Goal: Task Accomplishment & Management: Complete application form

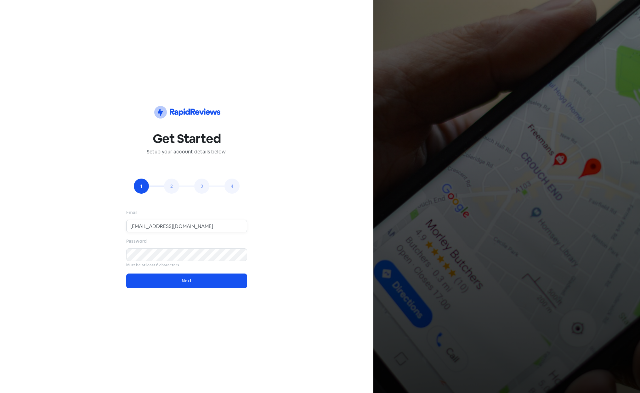
click at [161, 226] on input "[EMAIL_ADDRESS][DOMAIN_NAME]" at bounding box center [186, 226] width 121 height 13
type input "[EMAIL_ADDRESS][DOMAIN_NAME]"
click at [177, 286] on button "Next" at bounding box center [186, 281] width 121 height 15
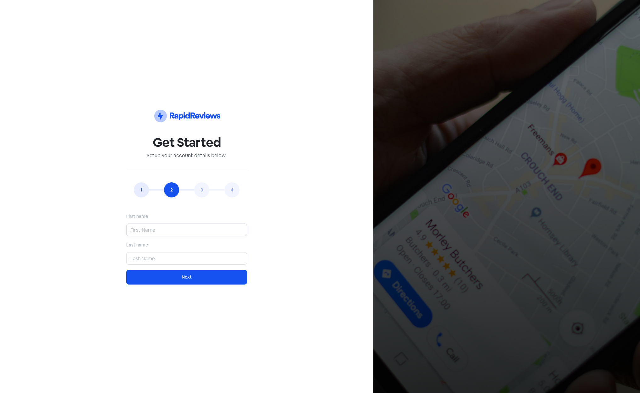
click at [167, 230] on input "text" at bounding box center [186, 230] width 121 height 13
type input "sa"
click at [160, 258] on input "text" at bounding box center [186, 258] width 121 height 13
type input "sa"
click at [165, 280] on button "Next" at bounding box center [186, 277] width 121 height 15
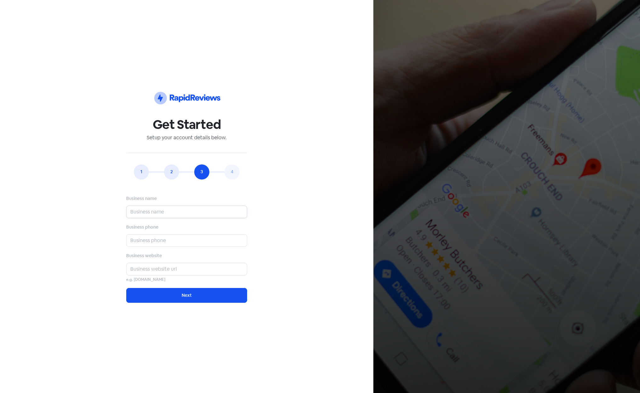
click at [148, 210] on input "text" at bounding box center [186, 212] width 121 height 13
type input "sa"
click at [148, 242] on input "text" at bounding box center [186, 240] width 121 height 13
type input "sa"
click at [151, 269] on input "text" at bounding box center [186, 269] width 121 height 13
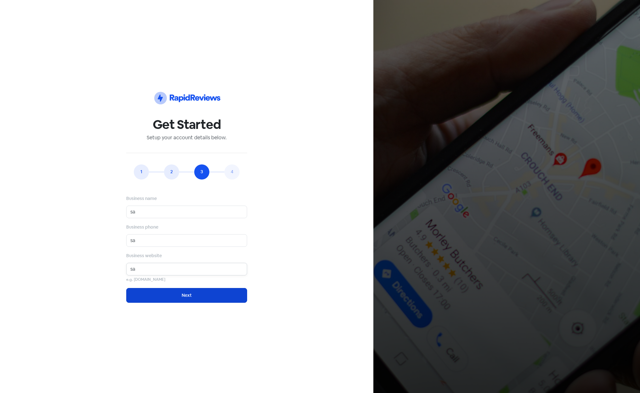
type input "sa"
click at [162, 295] on button "Next" at bounding box center [186, 295] width 121 height 15
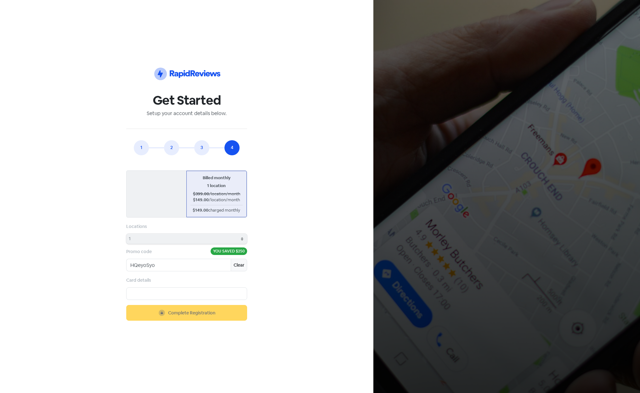
click at [332, 234] on div "Icon For Thunder-circle Get Started Setup your account details below. 1 2 3 4 E…" at bounding box center [187, 196] width 328 height 363
